Goal: Transaction & Acquisition: Purchase product/service

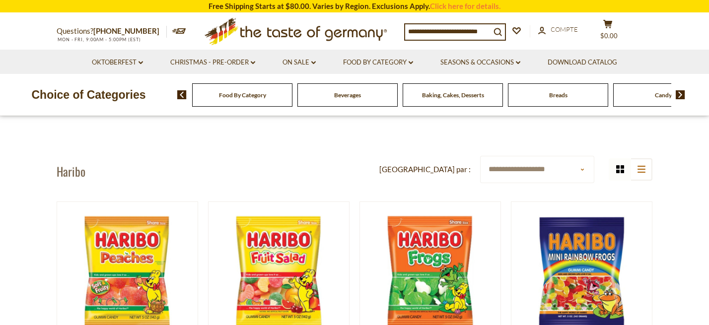
click at [453, 32] on input at bounding box center [447, 31] width 85 height 14
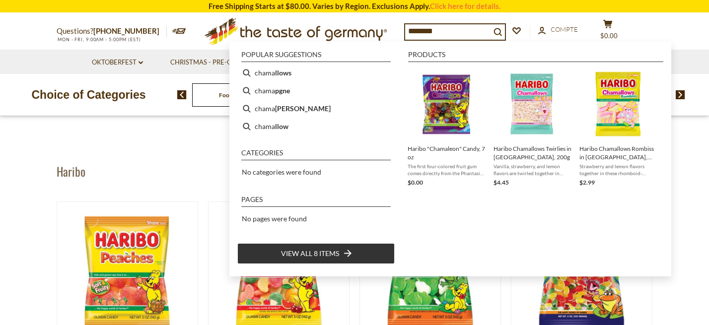
type input "*********"
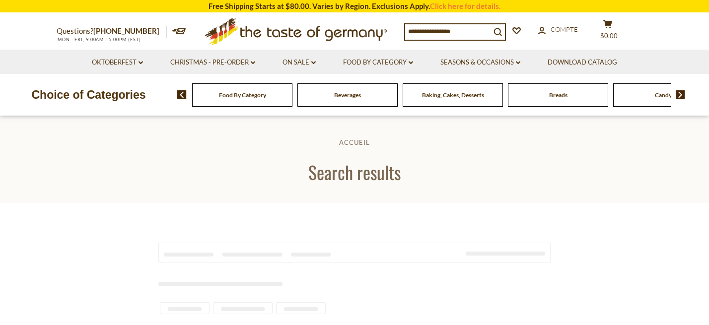
type input "*********"
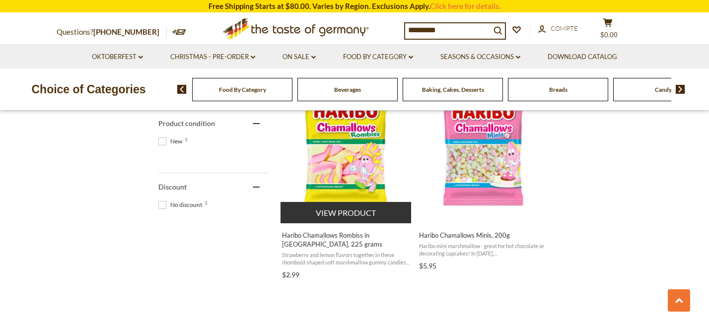
scroll to position [433, 0]
